Goal: Task Accomplishment & Management: Use online tool/utility

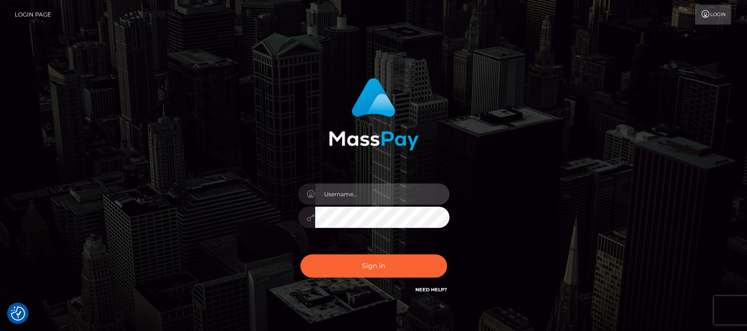
click at [344, 195] on input "text" at bounding box center [382, 194] width 134 height 21
type input "[DOMAIN_NAME]"
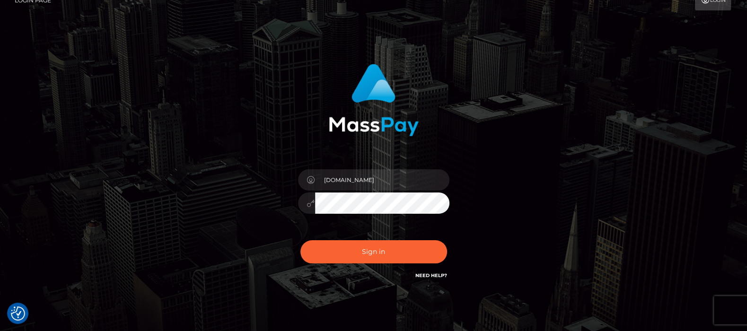
scroll to position [51, 0]
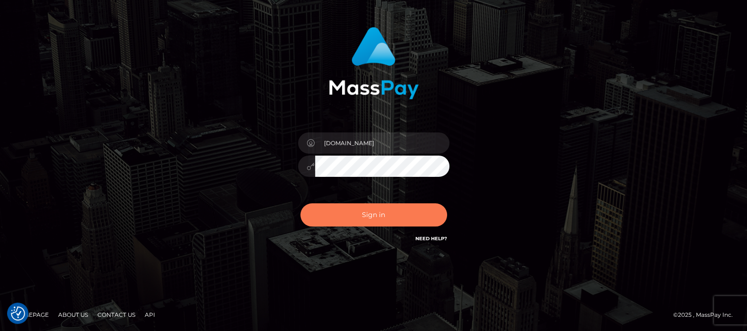
click at [371, 216] on button "Sign in" at bounding box center [373, 214] width 147 height 23
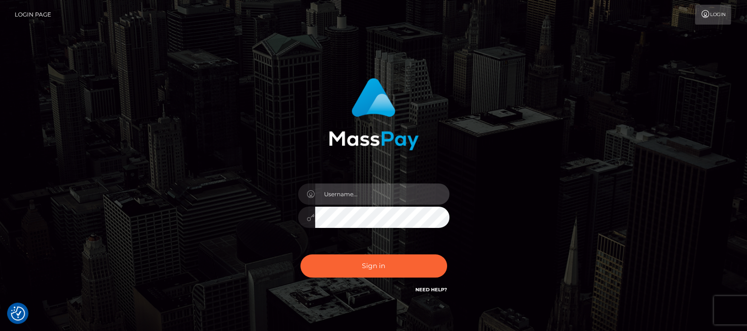
click at [362, 187] on input "text" at bounding box center [382, 194] width 134 height 21
type input "[DOMAIN_NAME]"
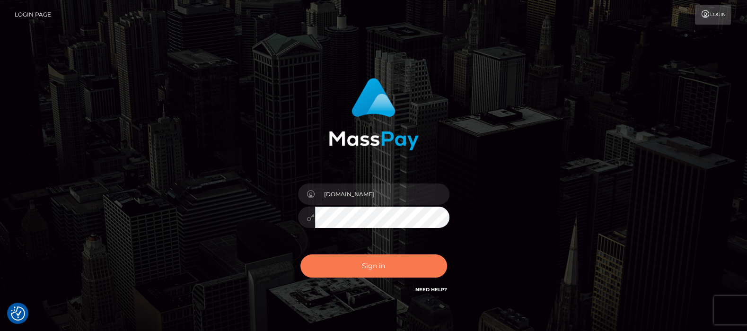
click at [375, 269] on button "Sign in" at bounding box center [373, 266] width 147 height 23
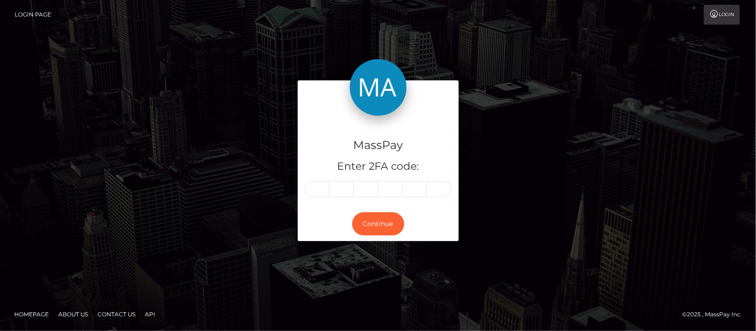
click at [322, 190] on input "text" at bounding box center [317, 189] width 25 height 16
type input "7"
type input "8"
type input "9"
type input "8"
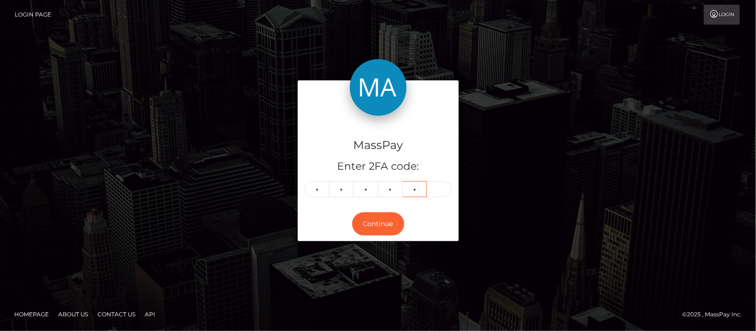
type input "9"
type input "5"
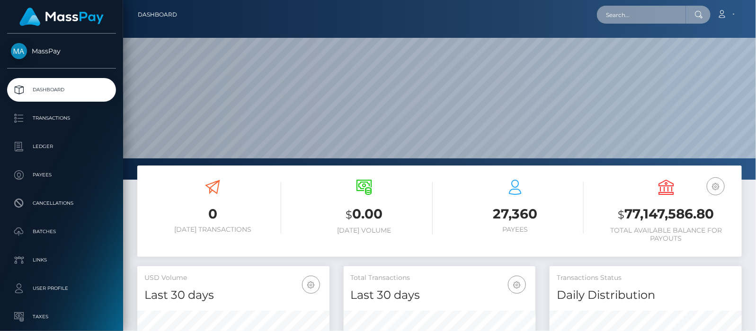
click at [666, 11] on input "text" at bounding box center [641, 15] width 89 height 18
paste input "baylis.cohen@gmail.com"
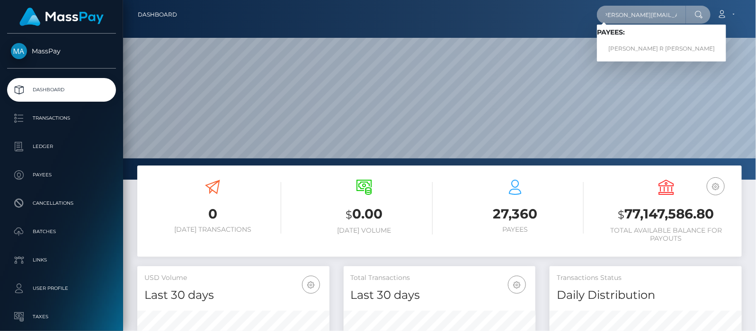
type input "baylis.cohen@gmail.com"
click at [648, 45] on link "COHEN R BAYLIS" at bounding box center [661, 49] width 129 height 18
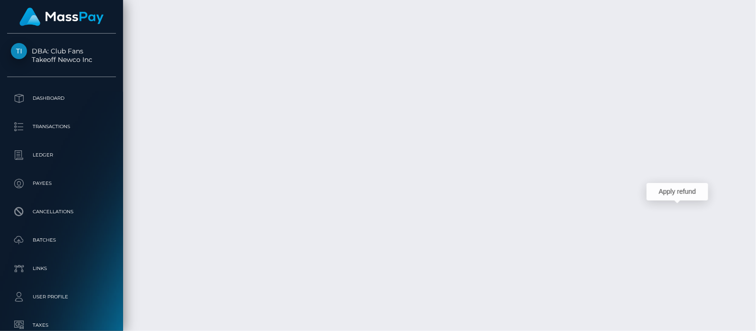
scroll to position [114, 192]
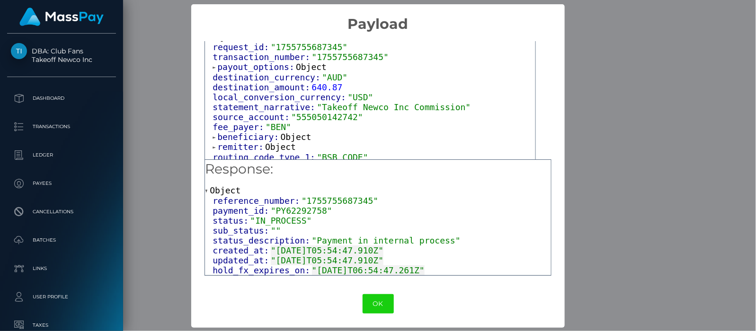
scroll to position [46, 0]
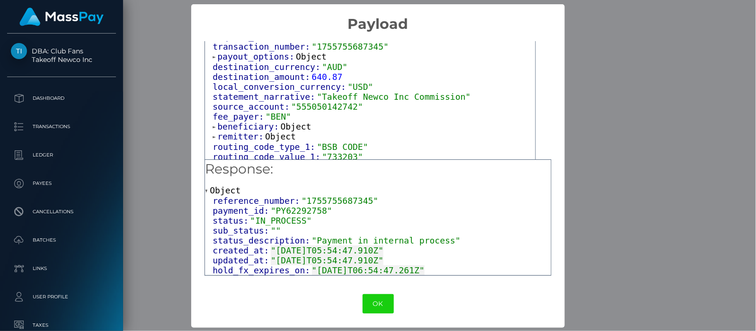
click at [212, 124] on span at bounding box center [214, 127] width 5 height 6
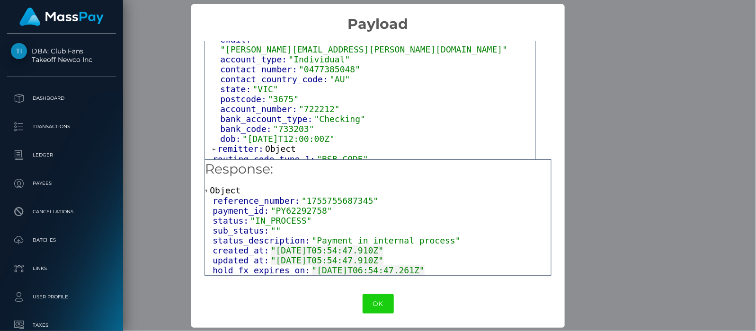
scroll to position [0, 0]
click at [212, 146] on span at bounding box center [214, 149] width 5 height 6
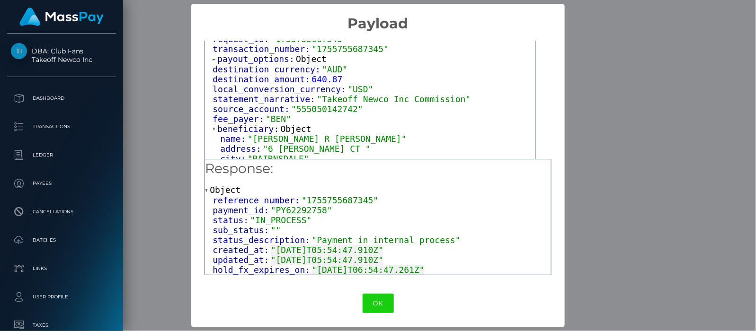
scroll to position [0, 0]
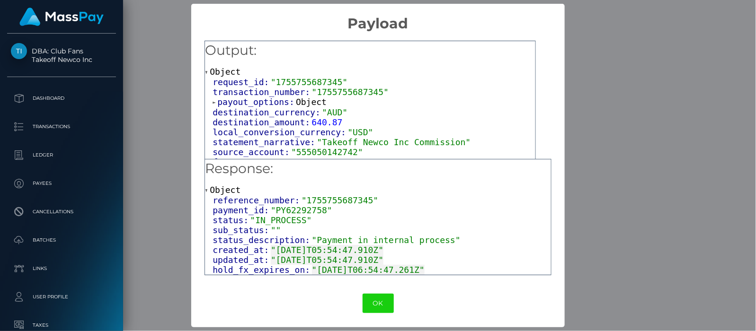
click at [212, 101] on span at bounding box center [214, 102] width 5 height 6
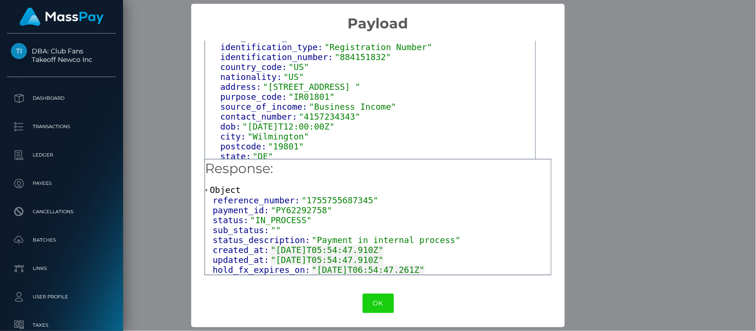
scroll to position [348, 0]
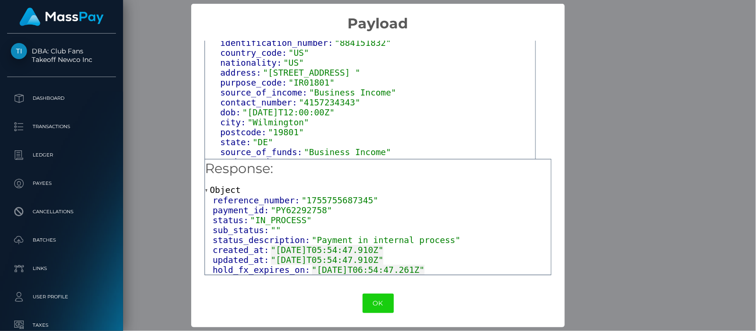
click at [444, 257] on div "updated_at: "2025-08-21T05:54:47.910Z"" at bounding box center [381, 260] width 338 height 10
click at [378, 302] on button "OK" at bounding box center [377, 303] width 31 height 19
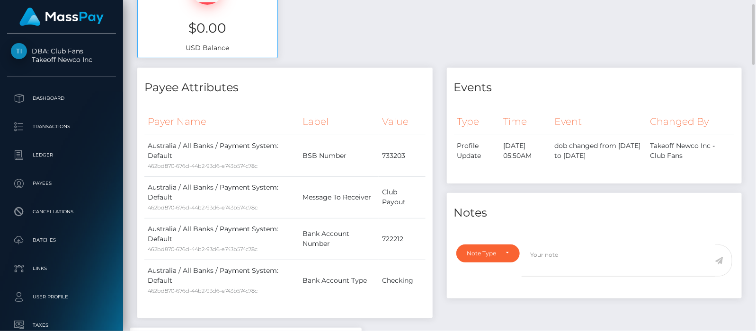
scroll to position [0, 0]
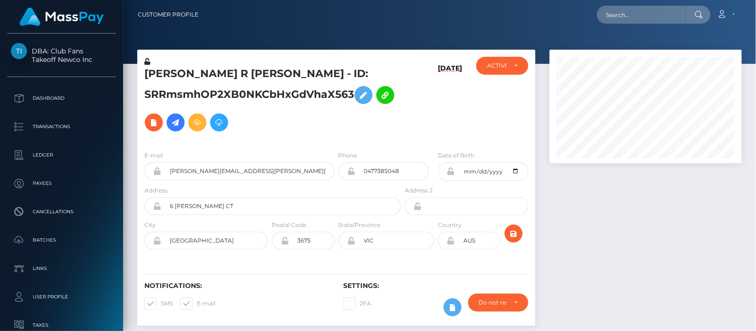
click at [181, 123] on icon at bounding box center [175, 123] width 11 height 12
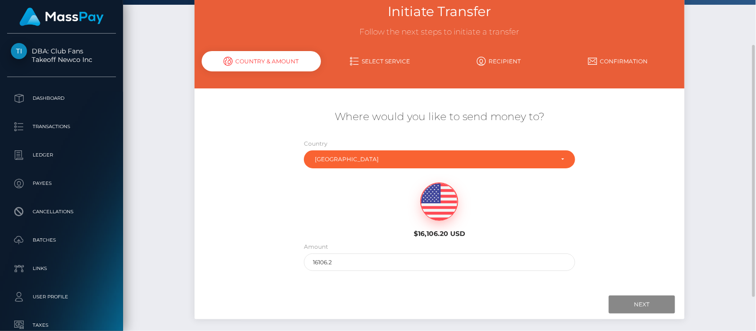
scroll to position [103, 0]
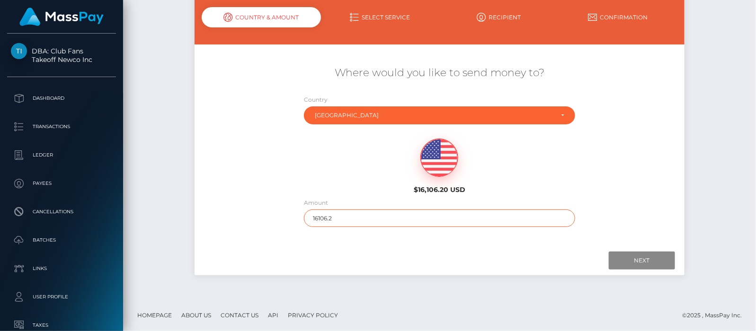
drag, startPoint x: 387, startPoint y: 222, endPoint x: 315, endPoint y: 219, distance: 72.9
click at [315, 219] on input "16106.2" at bounding box center [439, 219] width 271 height 18
click at [357, 220] on input "6106.21" at bounding box center [439, 219] width 271 height 18
drag, startPoint x: 355, startPoint y: 219, endPoint x: 284, endPoint y: 214, distance: 71.6
click at [284, 214] on div "Where would you like to send money to? Country Abkhazia Afghanistan Albania Alg…" at bounding box center [438, 146] width 489 height 171
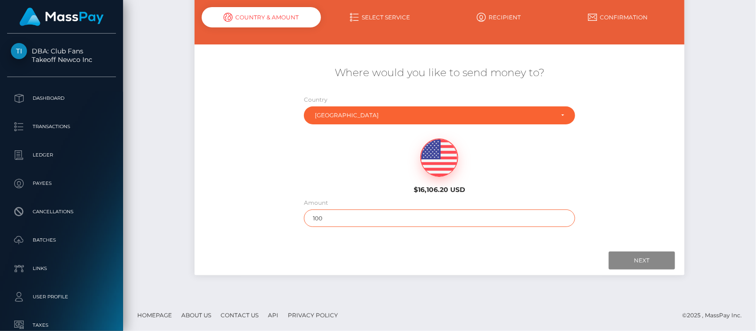
type input "100"
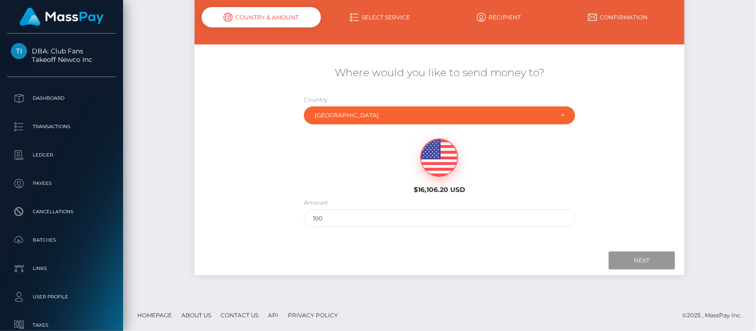
click at [621, 259] on input "Next" at bounding box center [641, 261] width 66 height 18
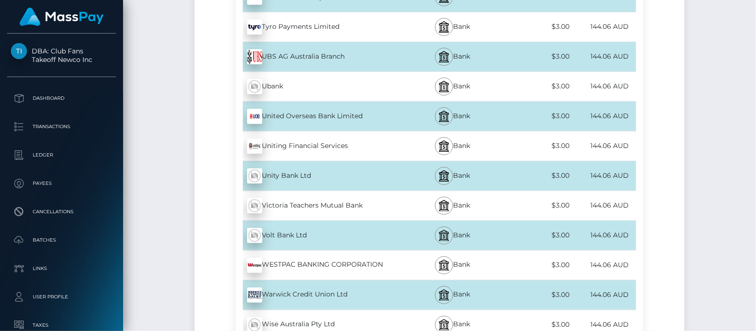
scroll to position [3882, 0]
